Goal: Information Seeking & Learning: Learn about a topic

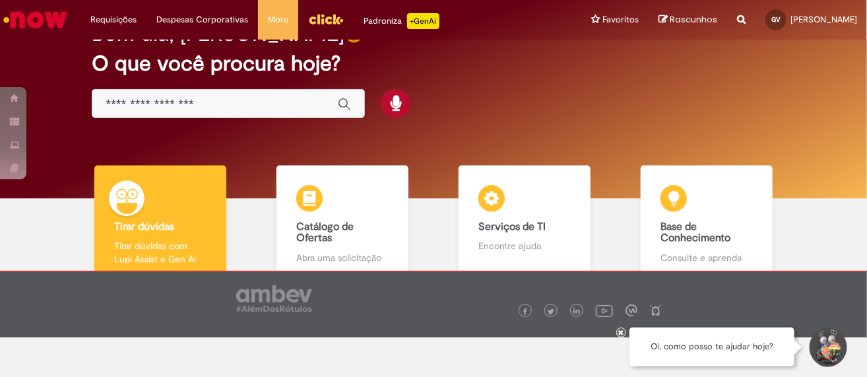
scroll to position [79, 0]
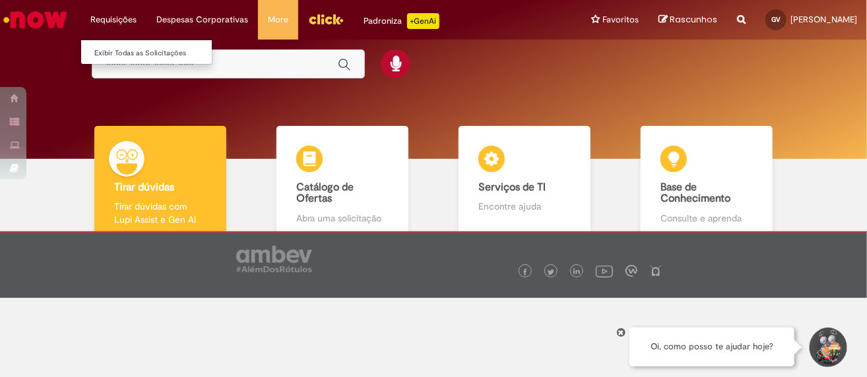
click at [119, 23] on li "Requisições Exibir Todas as Solicitações" at bounding box center [114, 20] width 66 height 40
click at [143, 46] on link "Exibir Todas as Solicitações" at bounding box center [153, 53] width 145 height 15
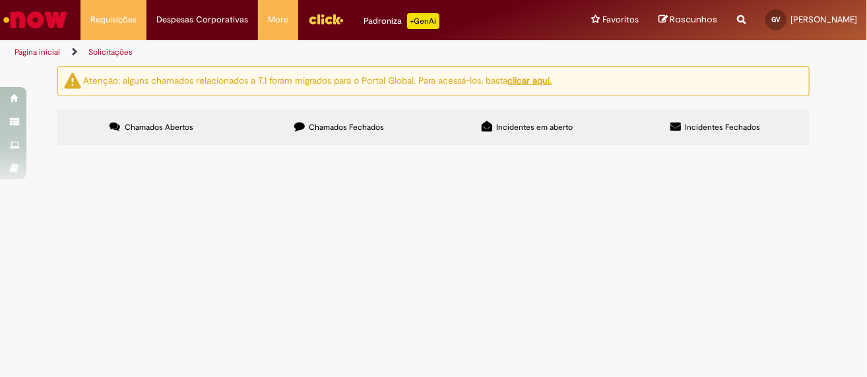
click at [298, 133] on label "Chamados Fechados" at bounding box center [339, 128] width 188 height 36
click at [476, 131] on label "Incidentes em aberto" at bounding box center [528, 128] width 188 height 36
click at [670, 121] on label "Incidentes Fechados" at bounding box center [716, 128] width 188 height 36
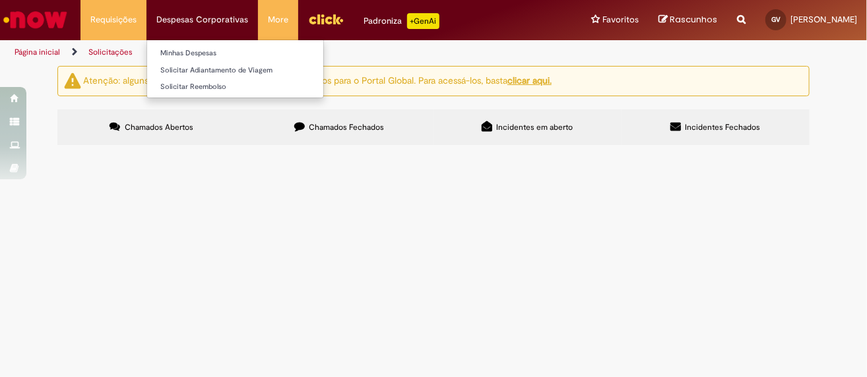
click at [146, 18] on li "Despesas Corporativas Minhas Despesas Solicitar Adiantamento de Viagem Solicita…" at bounding box center [114, 20] width 66 height 40
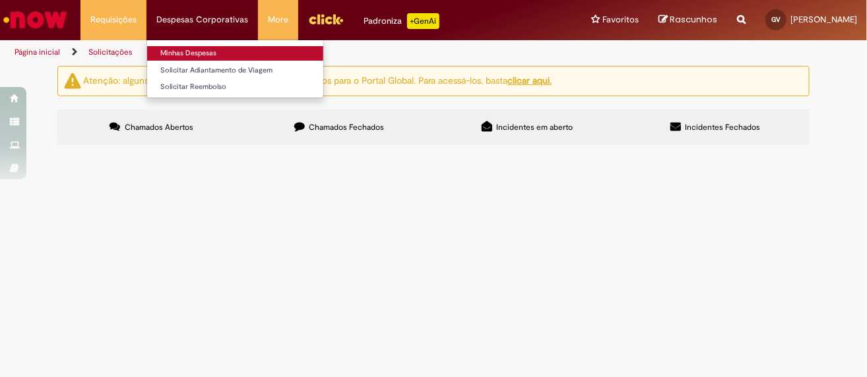
click at [178, 52] on link "Minhas Despesas" at bounding box center [235, 53] width 176 height 15
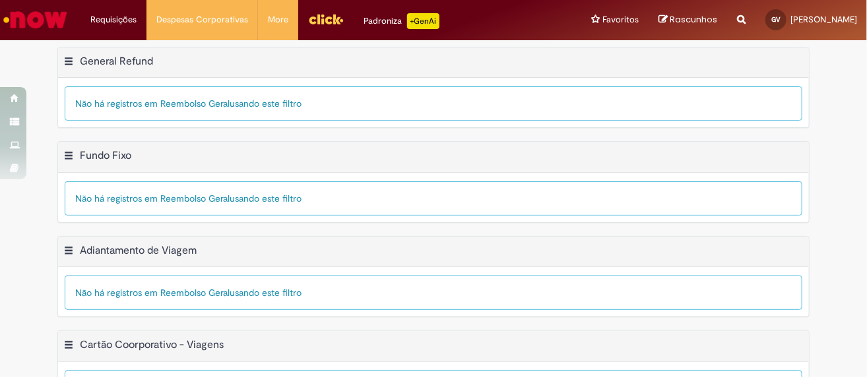
click at [298, 25] on link "Menu Cabeçalho" at bounding box center [325, 20] width 55 height 40
click at [389, 26] on div "Padroniza +GenAi" at bounding box center [402, 21] width 76 height 16
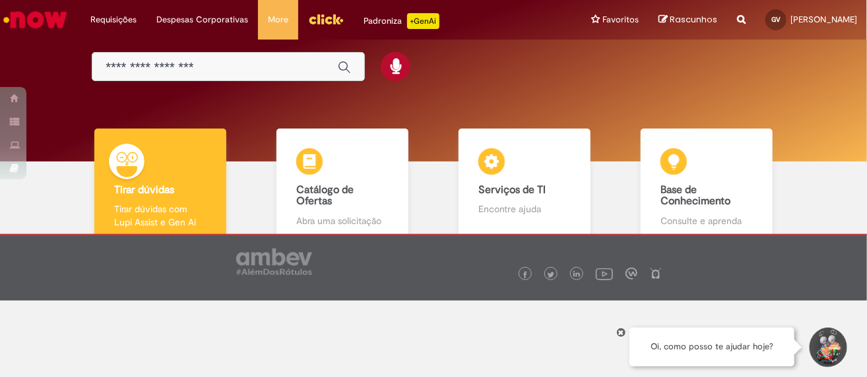
scroll to position [79, 0]
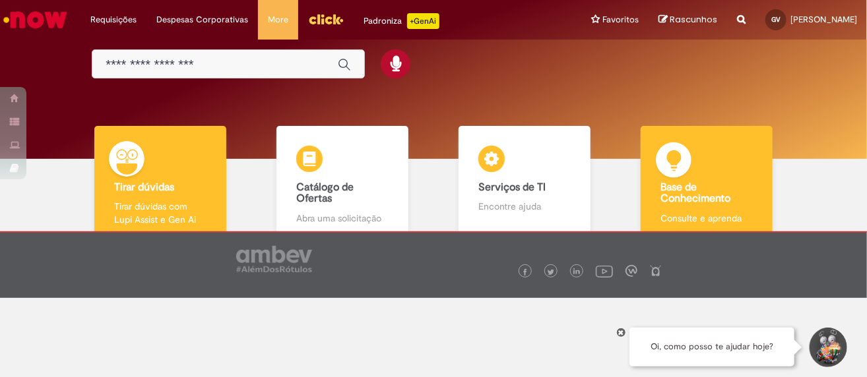
click at [663, 180] on img at bounding box center [674, 163] width 40 height 40
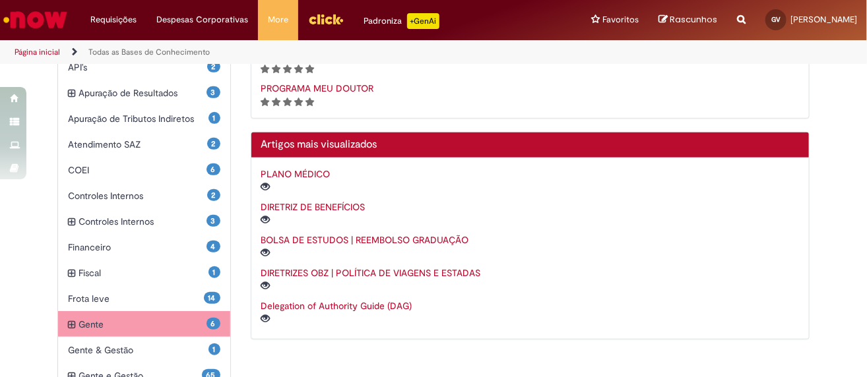
click at [152, 318] on span "Gente Itens" at bounding box center [143, 324] width 128 height 13
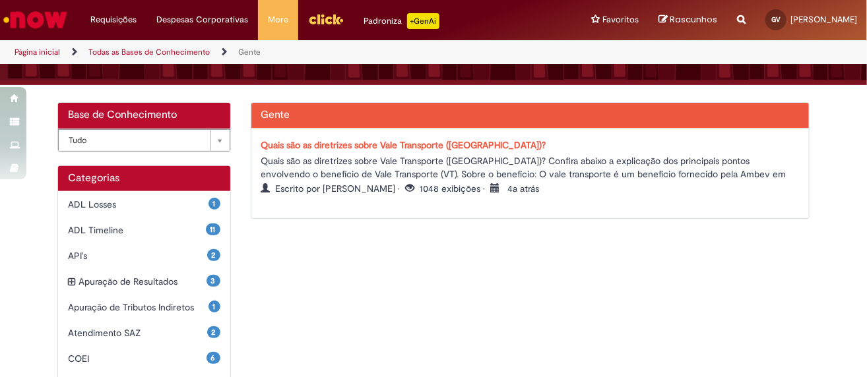
scroll to position [198, 0]
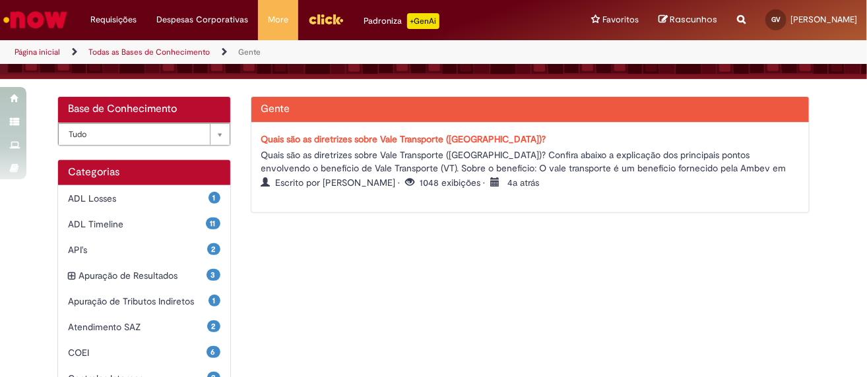
click at [424, 137] on link "Quais são as diretrizes sobre Vale Transporte ([GEOGRAPHIC_DATA])?" at bounding box center [403, 139] width 285 height 12
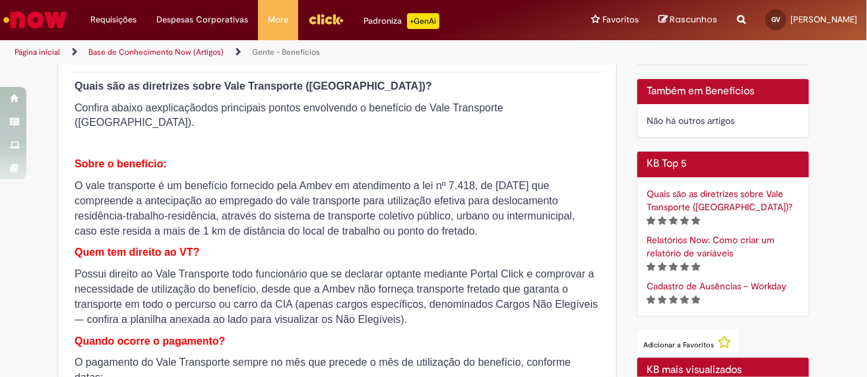
scroll to position [330, 0]
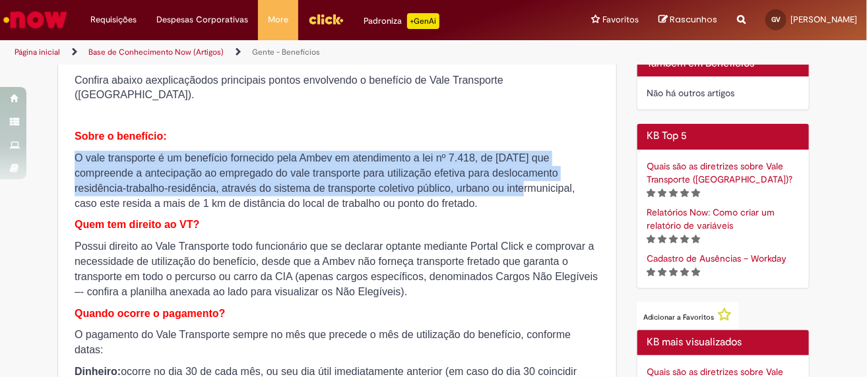
drag, startPoint x: 68, startPoint y: 149, endPoint x: 515, endPoint y: 177, distance: 448.2
click at [515, 177] on div "Revisado por [PERSON_NAME] • 1049 exibições • 4a atrás 4 anos atrás • (*) (*) (…" at bounding box center [337, 304] width 558 height 593
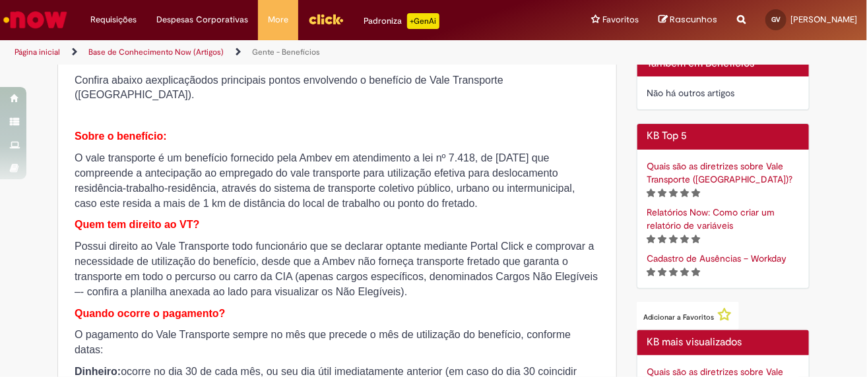
click at [488, 198] on section "Quais são as diretrizes sobre Vale Transporte ([GEOGRAPHIC_DATA])? Confira abai…" at bounding box center [337, 305] width 525 height 509
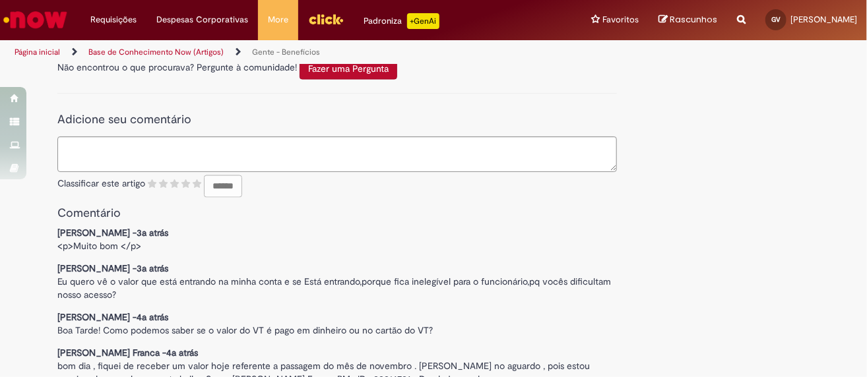
scroll to position [940, 0]
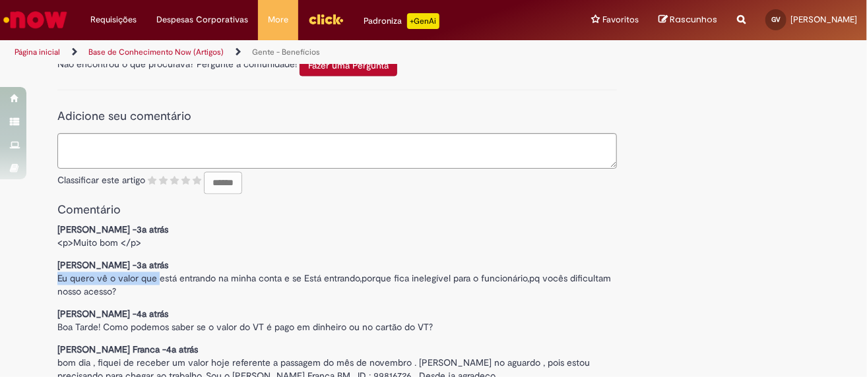
drag, startPoint x: 151, startPoint y: 265, endPoint x: 270, endPoint y: 255, distance: 119.1
click at [269, 259] on div "[PERSON_NAME] - 3a atrás 3 anos atrás Article rating - Eu quero vê o valor que …" at bounding box center [337, 279] width 560 height 40
drag, startPoint x: 278, startPoint y: 265, endPoint x: 347, endPoint y: 261, distance: 68.7
click at [347, 273] on span "Eu quero vê o valor que está entrando na minha conta e se Está entrando,porque …" at bounding box center [335, 285] width 556 height 25
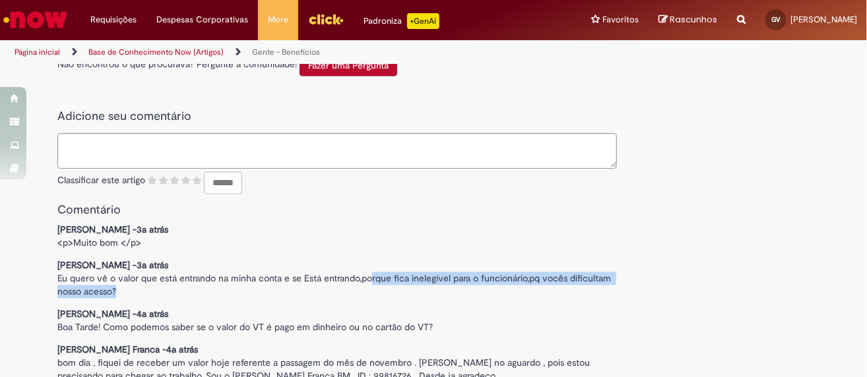
drag, startPoint x: 364, startPoint y: 264, endPoint x: 146, endPoint y: 271, distance: 217.2
click at [146, 271] on div "[PERSON_NAME] - 3a atrás 3 anos atrás Article rating - Eu quero vê o valor que …" at bounding box center [337, 279] width 560 height 40
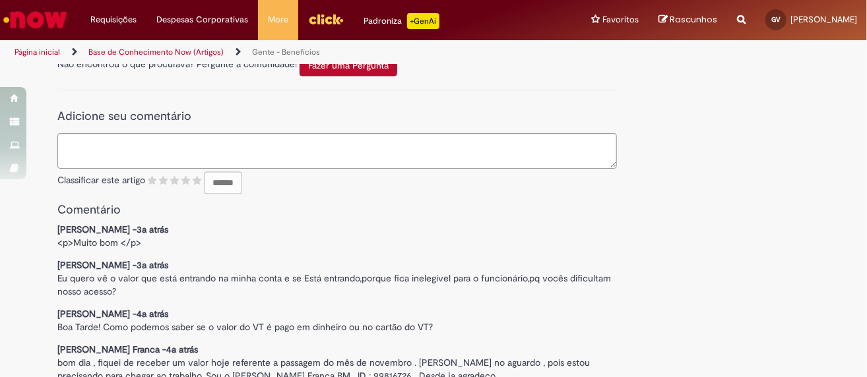
click at [152, 270] on div "[PERSON_NAME] - 3a atrás 3 anos atrás Article rating - Eu quero vê o valor que …" at bounding box center [337, 279] width 560 height 40
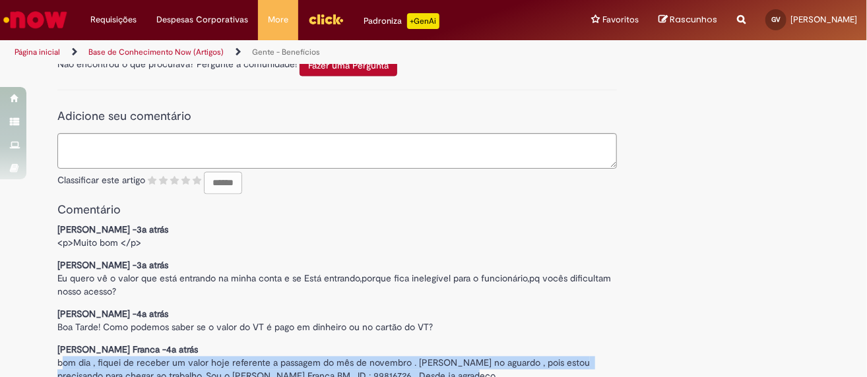
drag, startPoint x: 59, startPoint y: 350, endPoint x: 437, endPoint y: 360, distance: 378.2
click at [437, 360] on div "[PERSON_NAME] Franca - 4a atrás 4 anos atrás Article rating - bom dia , fiquei …" at bounding box center [337, 364] width 560 height 40
click at [447, 354] on div "[PERSON_NAME] Franca - 4a atrás 4 anos atrás Article rating - bom dia , fiquei …" at bounding box center [337, 364] width 560 height 40
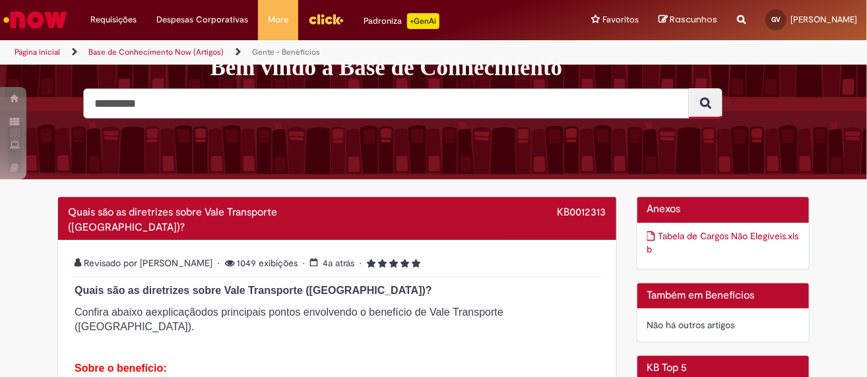
scroll to position [16, 0]
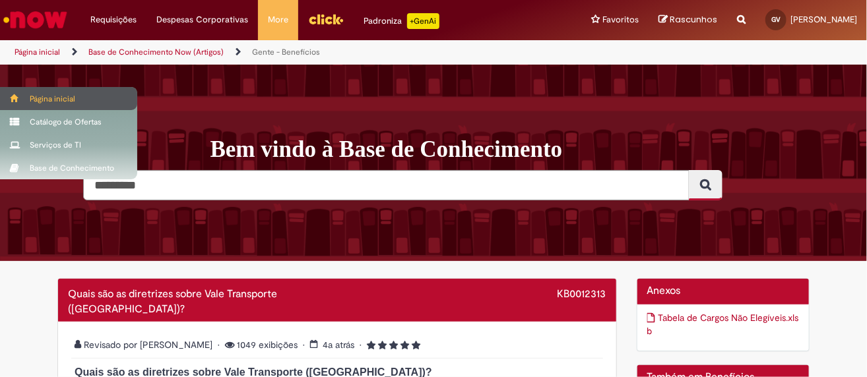
click at [15, 99] on span at bounding box center [15, 98] width 10 height 8
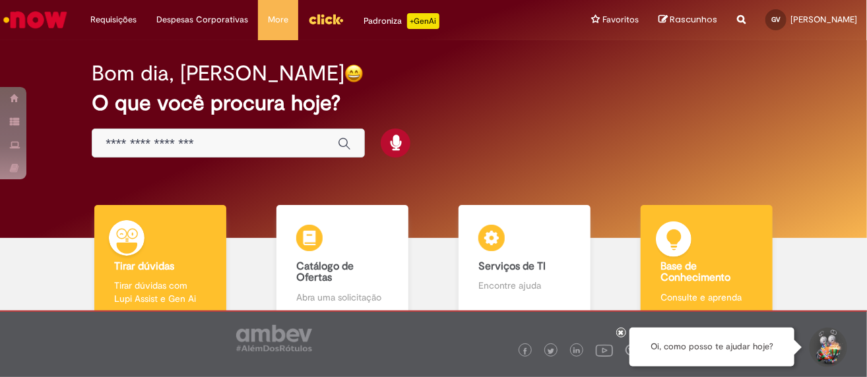
click at [641, 224] on div "Base de Conhecimento Base de Conhecimento Consulte e aprenda" at bounding box center [707, 262] width 132 height 114
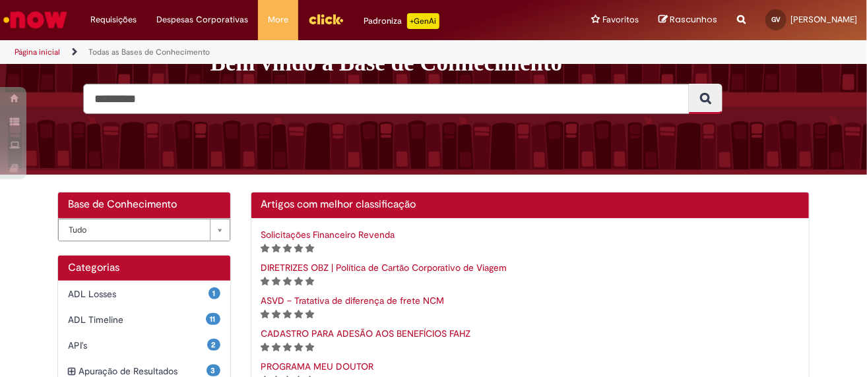
scroll to position [132, 0]
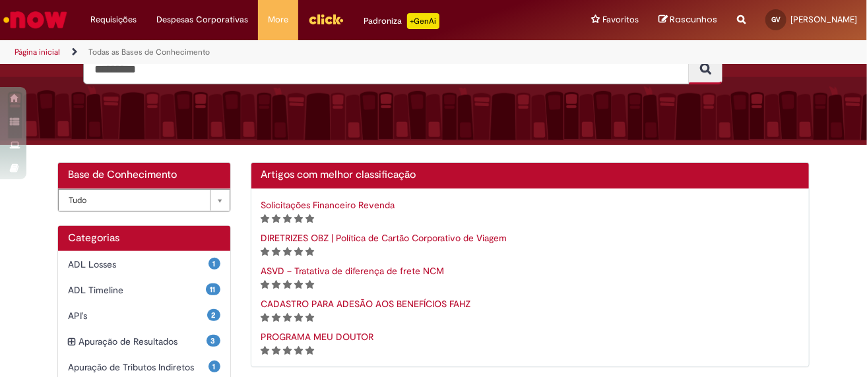
click at [628, 283] on div "(*) (*) (*) (*) (*)" at bounding box center [530, 284] width 538 height 13
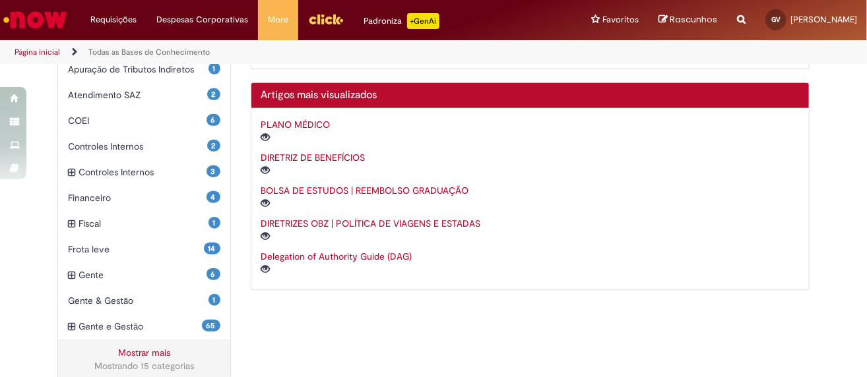
scroll to position [445, 0]
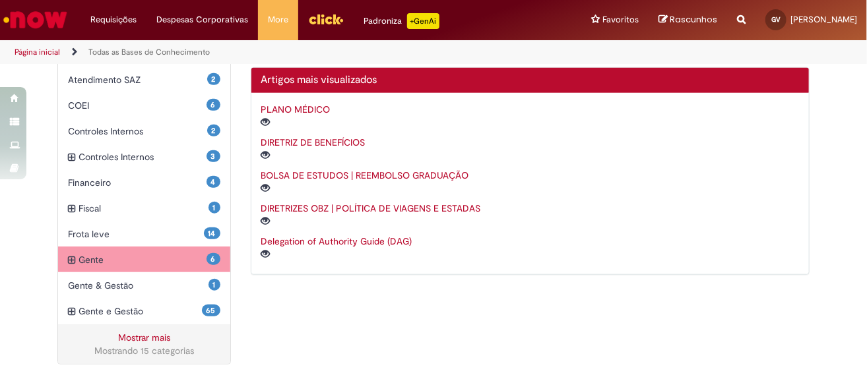
click at [88, 263] on span "Gente Itens" at bounding box center [143, 259] width 128 height 13
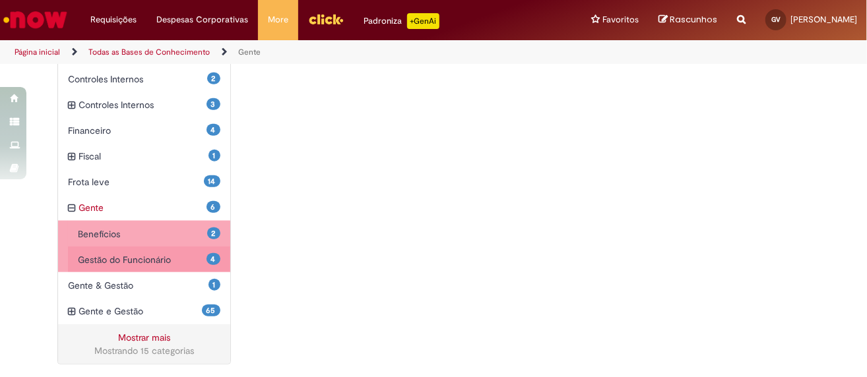
scroll to position [497, 0]
click at [178, 259] on span "Gestão do Funcionário Itens" at bounding box center [142, 260] width 129 height 13
click at [209, 261] on span "4" at bounding box center [214, 260] width 14 height 12
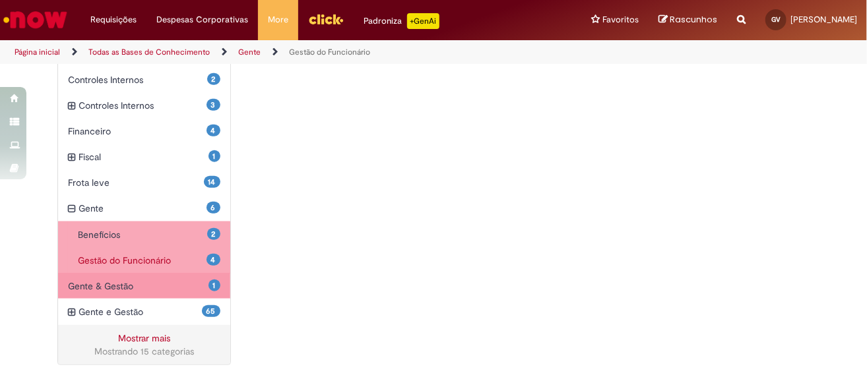
click at [213, 284] on span "1" at bounding box center [215, 286] width 12 height 12
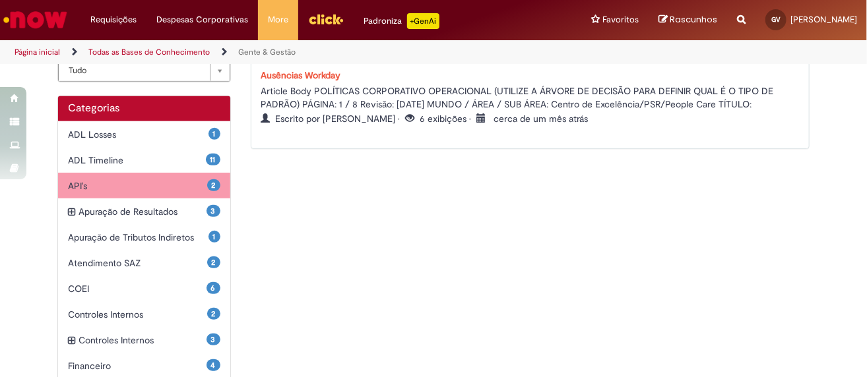
scroll to position [264, 0]
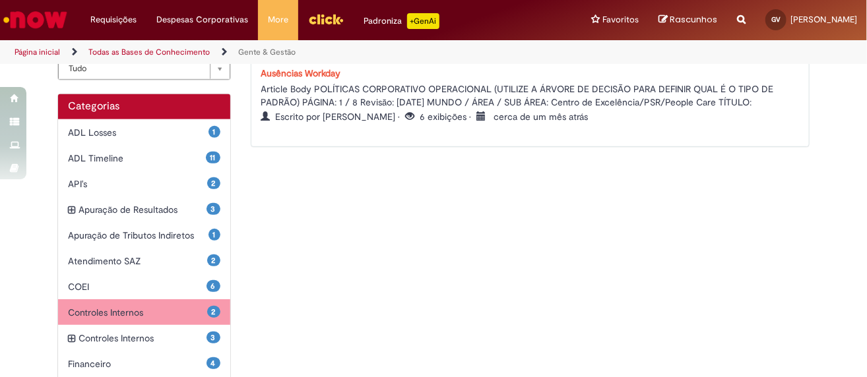
click at [145, 309] on span "Controles Internos Itens" at bounding box center [137, 312] width 139 height 13
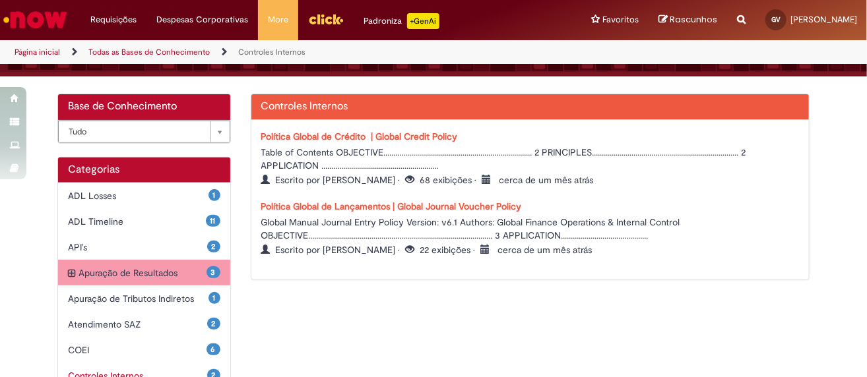
scroll to position [198, 0]
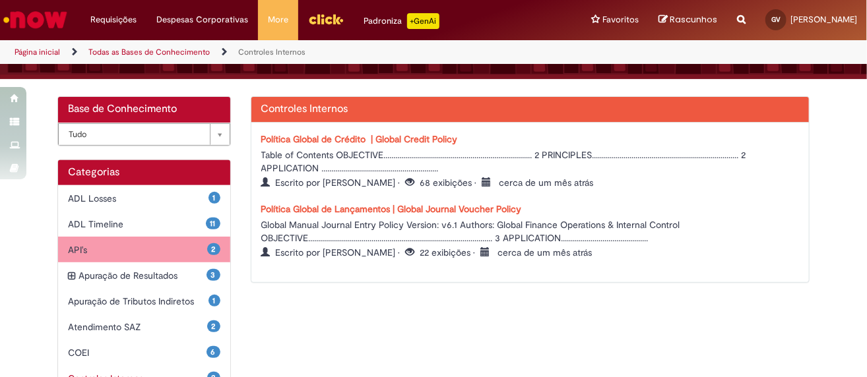
click at [134, 251] on span "API's Itens" at bounding box center [137, 249] width 139 height 13
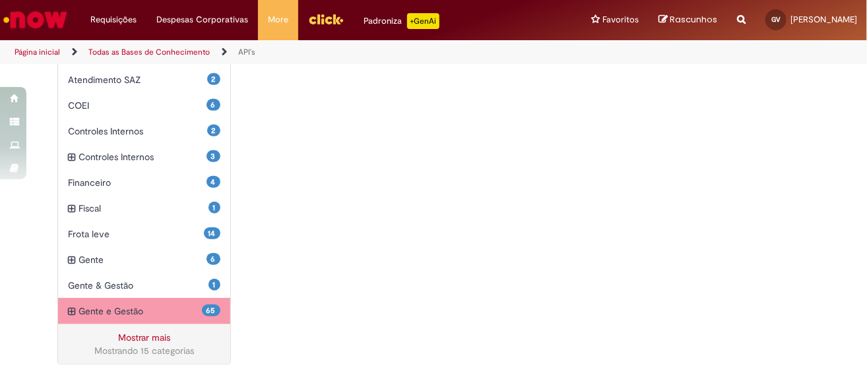
scroll to position [445, 0]
click at [135, 314] on span "Gente e Gestão Itens" at bounding box center [140, 311] width 123 height 13
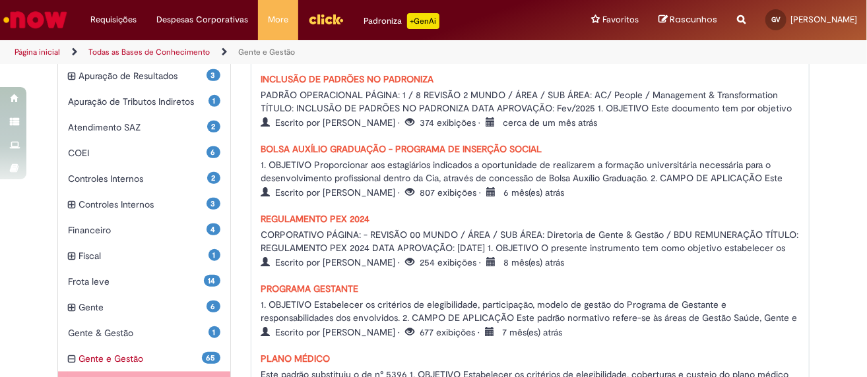
scroll to position [397, 0]
click at [308, 220] on link "REGULAMENTO PEX 2024" at bounding box center [315, 220] width 109 height 12
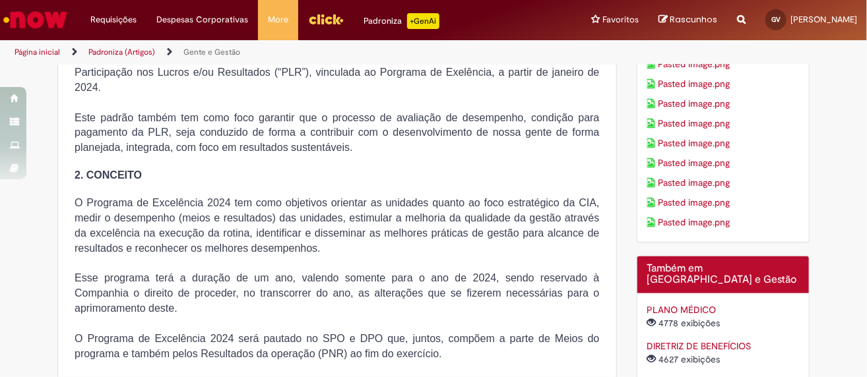
scroll to position [441, 0]
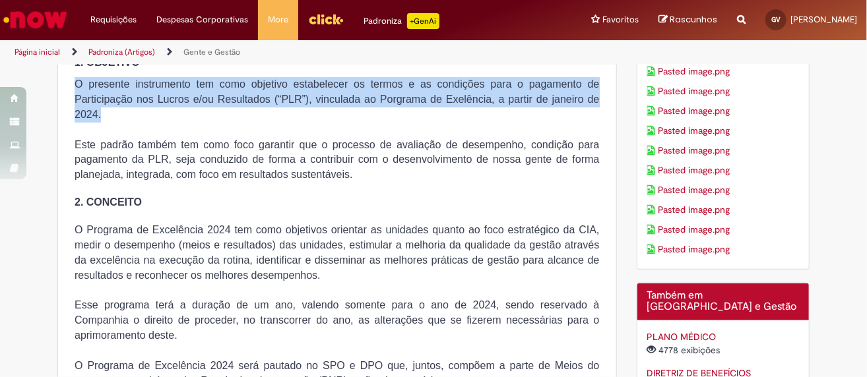
drag, startPoint x: 73, startPoint y: 88, endPoint x: 95, endPoint y: 120, distance: 38.4
click at [95, 120] on span "O presente instrumento tem como objetivo estabelecer os termos e as condições p…" at bounding box center [337, 100] width 525 height 42
click at [82, 88] on span "O presente instrumento tem como objetivo estabelecer os termos e as condições p…" at bounding box center [337, 100] width 525 height 42
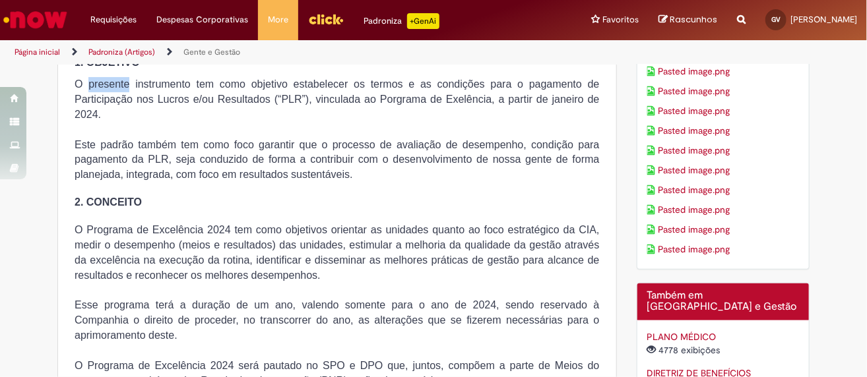
drag, startPoint x: 82, startPoint y: 88, endPoint x: 123, endPoint y: 90, distance: 40.3
click at [123, 90] on span "O presente instrumento tem como objetivo estabelecer os termos e as condições p…" at bounding box center [337, 100] width 525 height 42
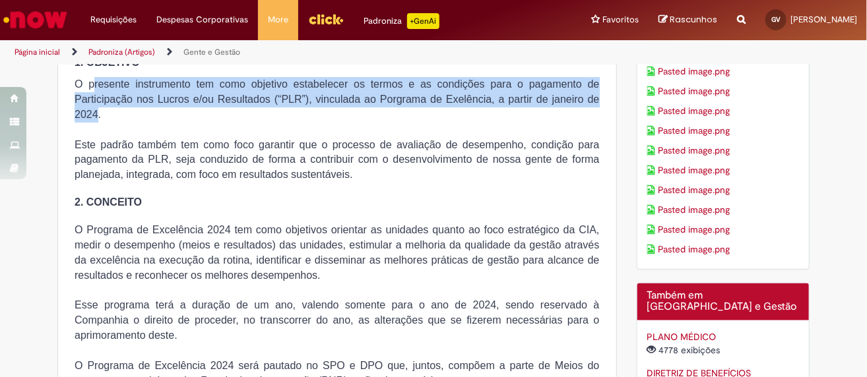
drag, startPoint x: 93, startPoint y: 115, endPoint x: 88, endPoint y: 94, distance: 22.4
click at [88, 94] on span "O presente instrumento tem como objetivo estabelecer os termos e as condições p…" at bounding box center [337, 100] width 525 height 42
click at [90, 120] on span "O presente instrumento tem como objetivo estabelecer os termos e as condições p…" at bounding box center [337, 100] width 525 height 42
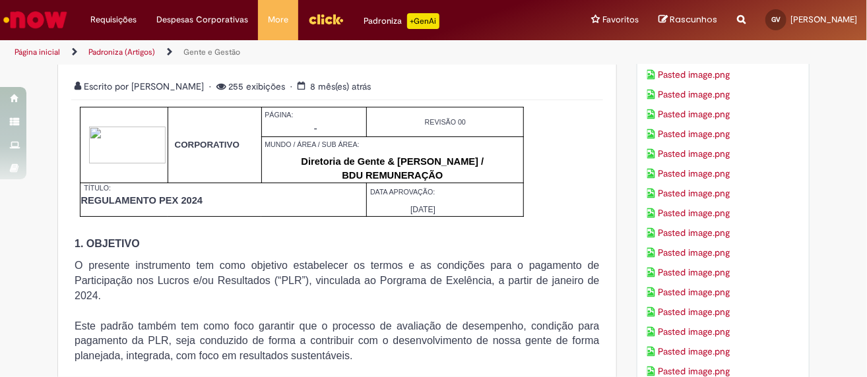
scroll to position [111, 0]
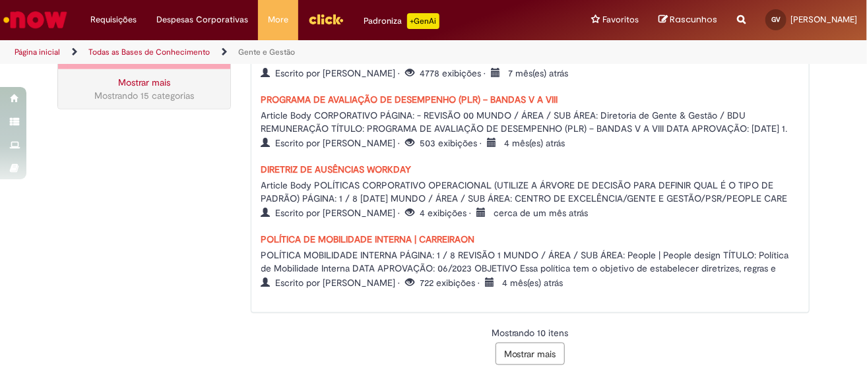
scroll to position [727, 0]
click at [643, 238] on div "POLÍTICA DE MOBILIDADE INTERNA | CARREIRAON POLÍTICA MOBILIDADE INTERNA PÁGINA:…" at bounding box center [530, 262] width 538 height 57
click at [567, 212] on time "cerca de um mês atrás" at bounding box center [541, 214] width 94 height 12
